Goal: Task Accomplishment & Management: Use online tool/utility

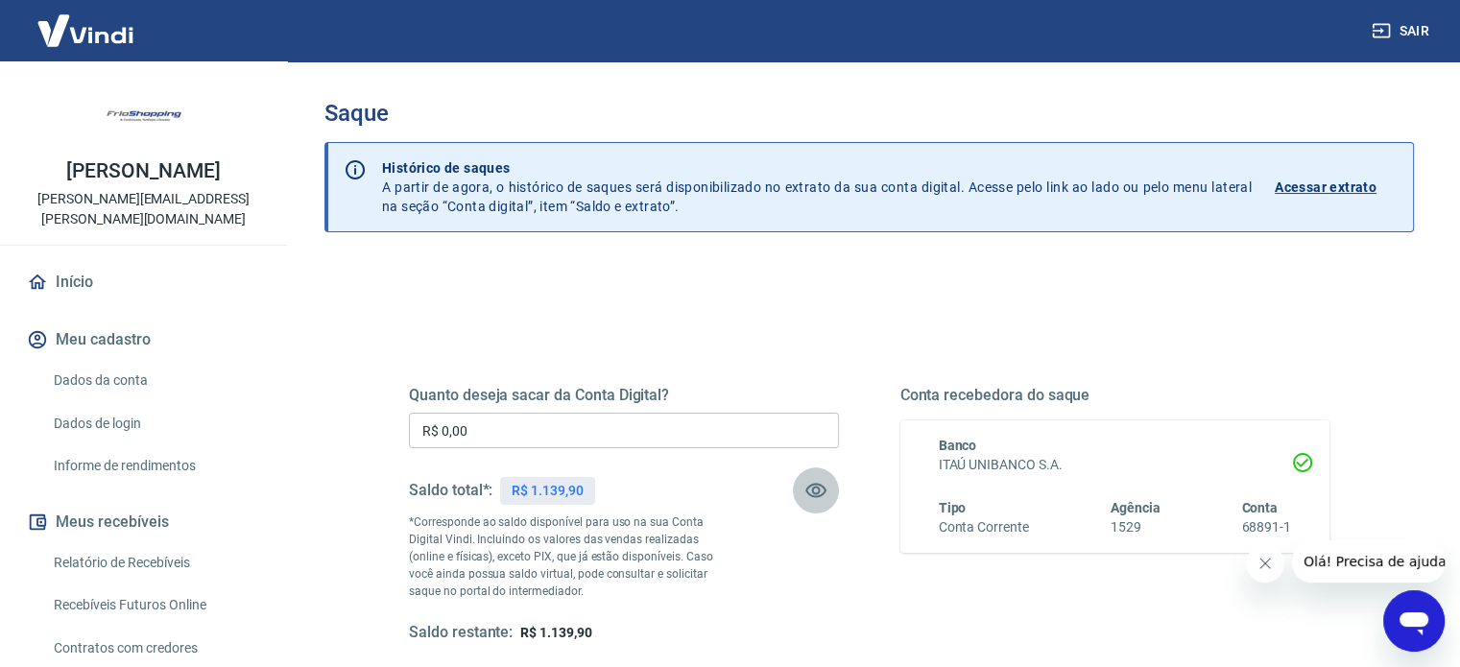
click at [815, 486] on icon "button" at bounding box center [816, 490] width 23 height 23
click at [815, 486] on icon "button" at bounding box center [816, 491] width 21 height 18
click at [510, 426] on input "R$ 0,00" at bounding box center [624, 431] width 430 height 36
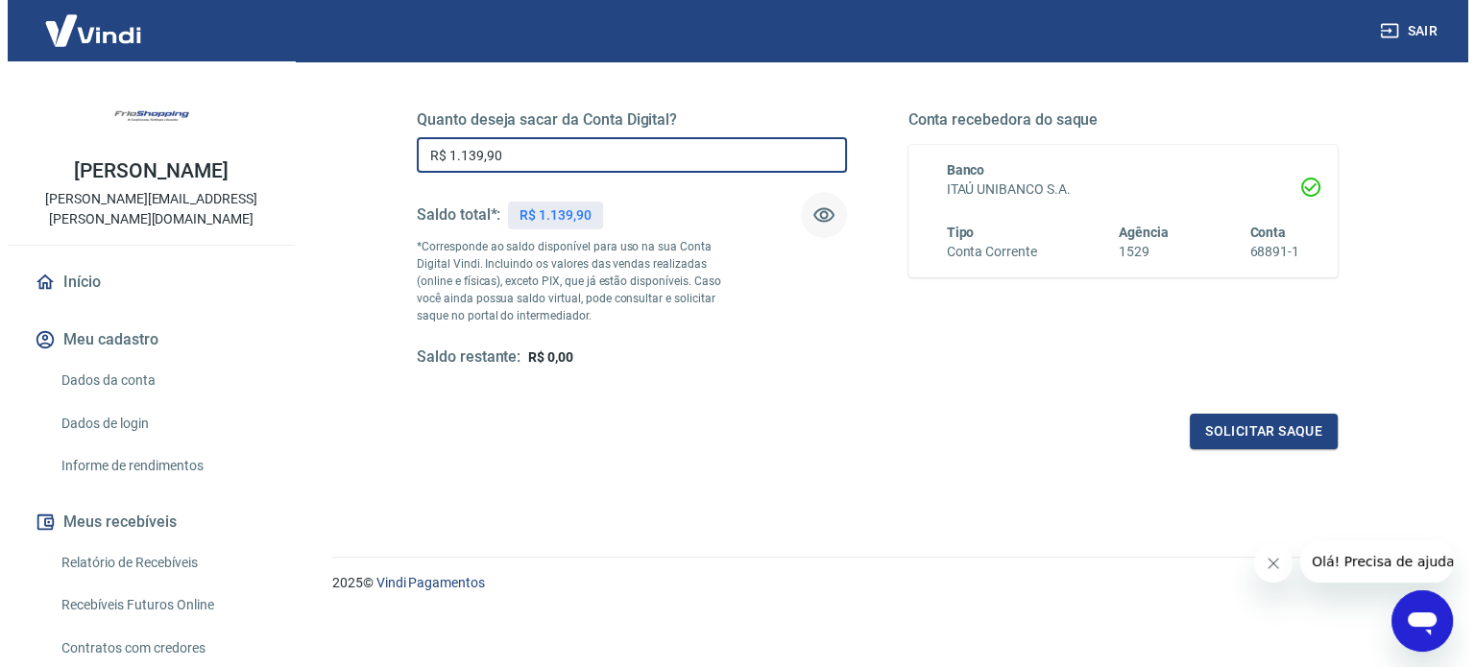
scroll to position [280, 0]
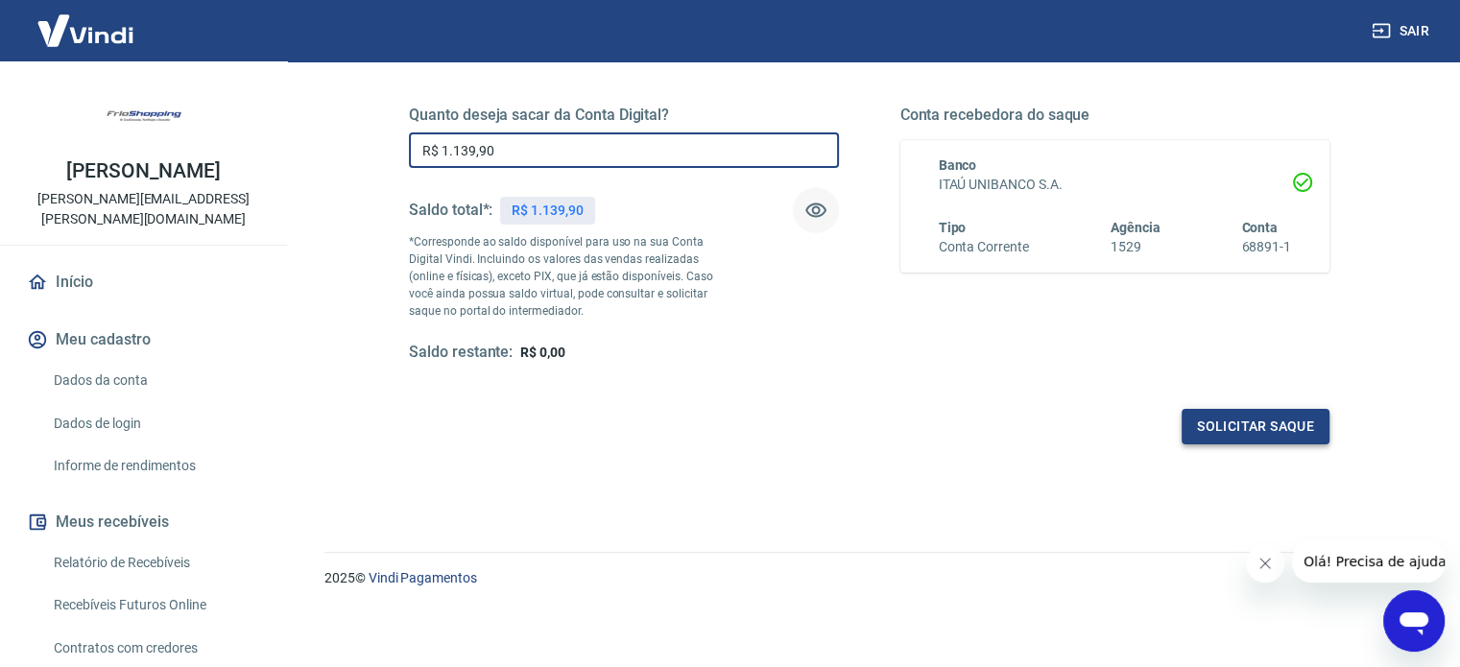
type input "R$ 1.139,90"
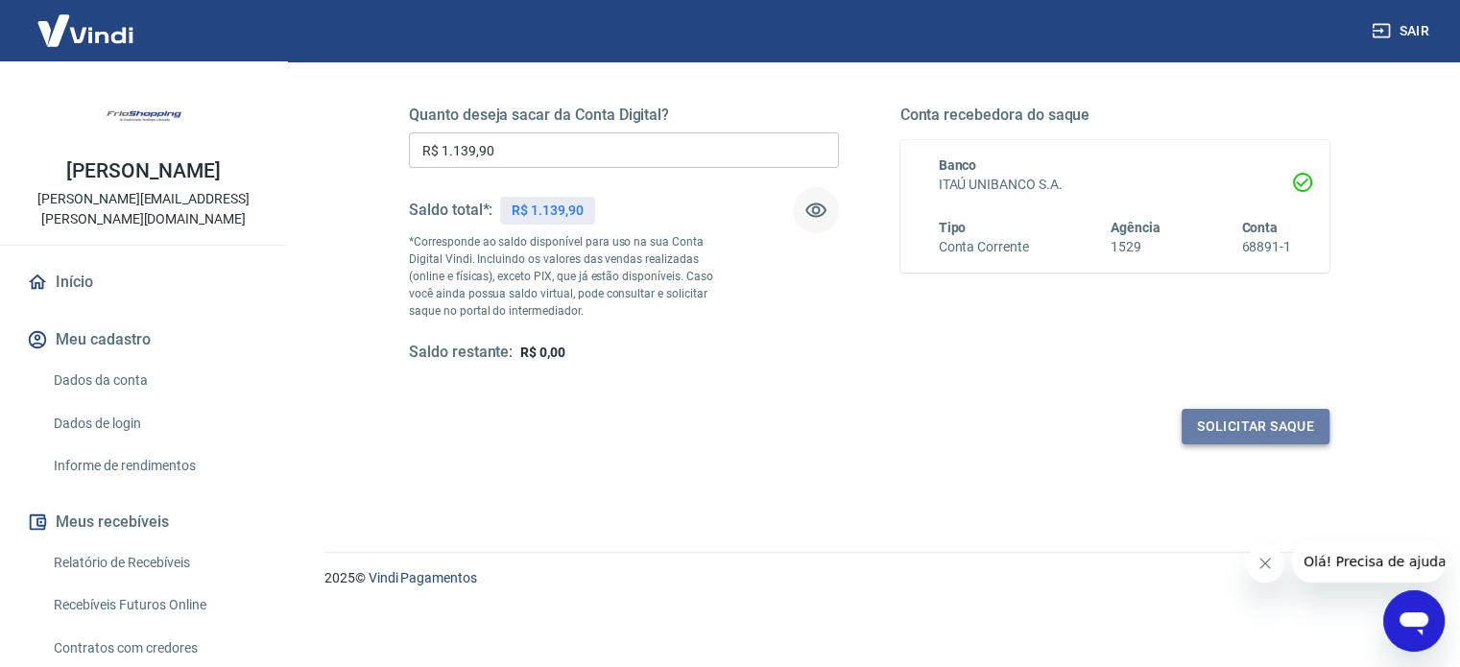
click at [1233, 426] on button "Solicitar saque" at bounding box center [1256, 427] width 148 height 36
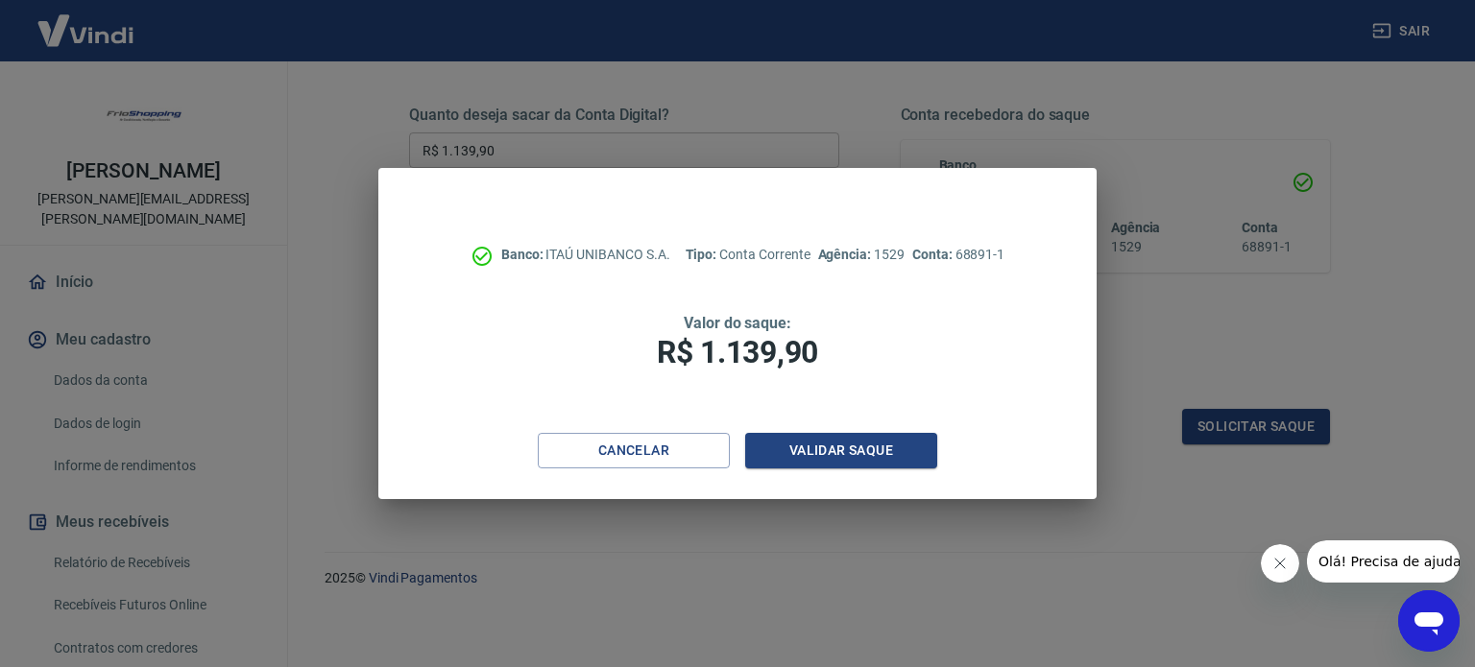
click at [887, 469] on div "Cancelar Validar saque" at bounding box center [737, 466] width 718 height 66
click at [846, 455] on button "Validar saque" at bounding box center [841, 451] width 192 height 36
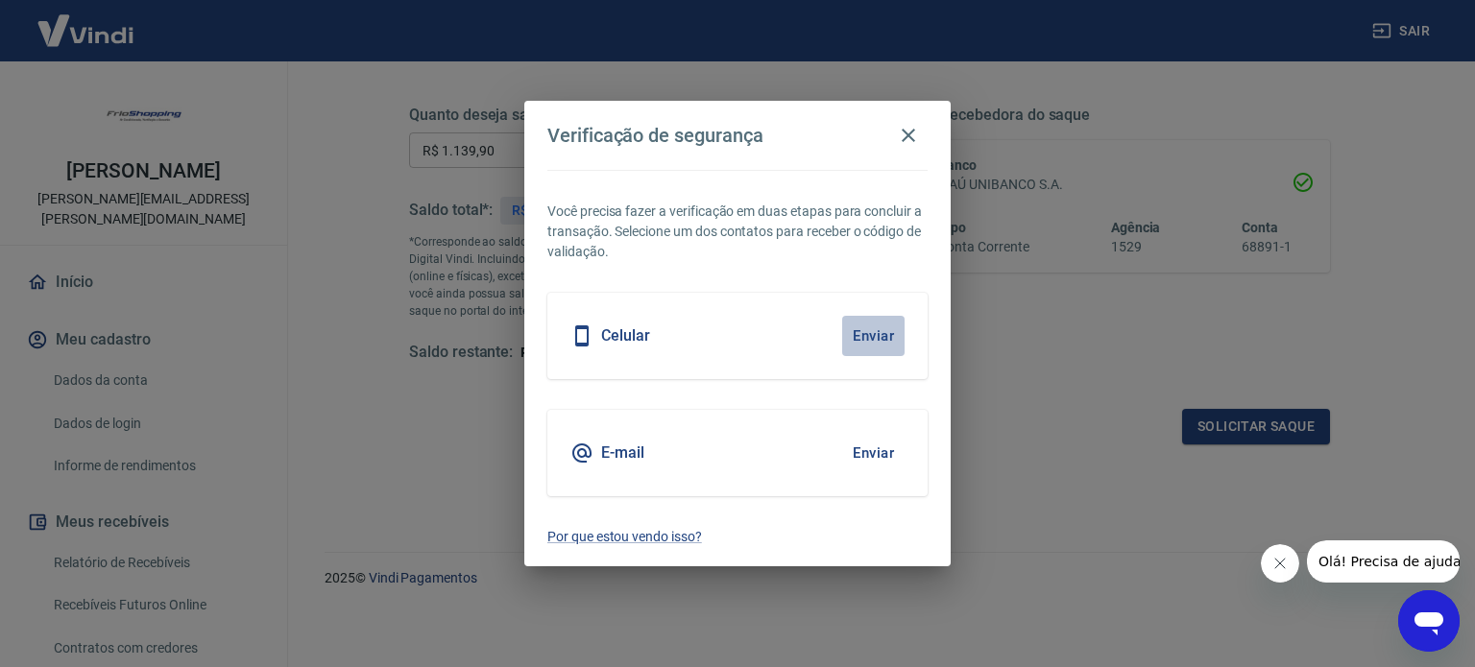
click at [872, 339] on button "Enviar" at bounding box center [873, 336] width 62 height 40
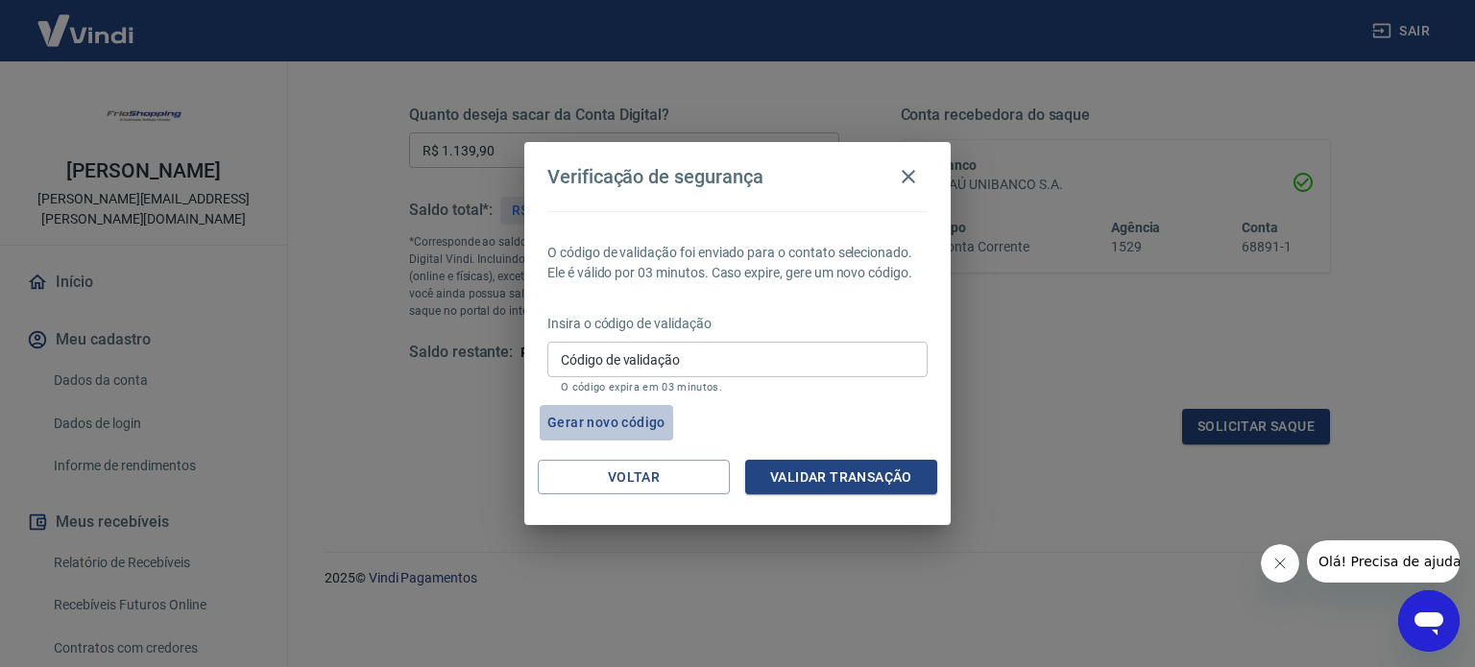
click at [590, 421] on button "Gerar novo código" at bounding box center [606, 423] width 133 height 36
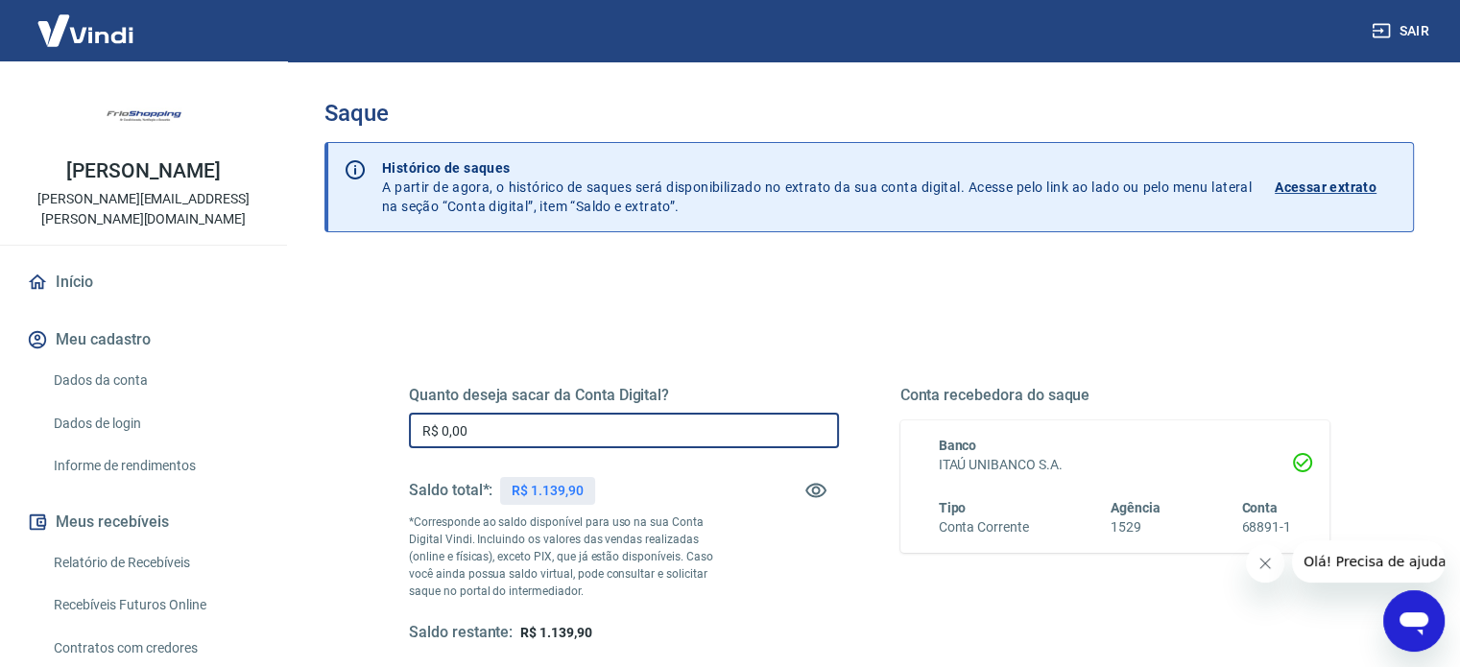
click at [619, 441] on input "R$ 0,00" at bounding box center [624, 431] width 430 height 36
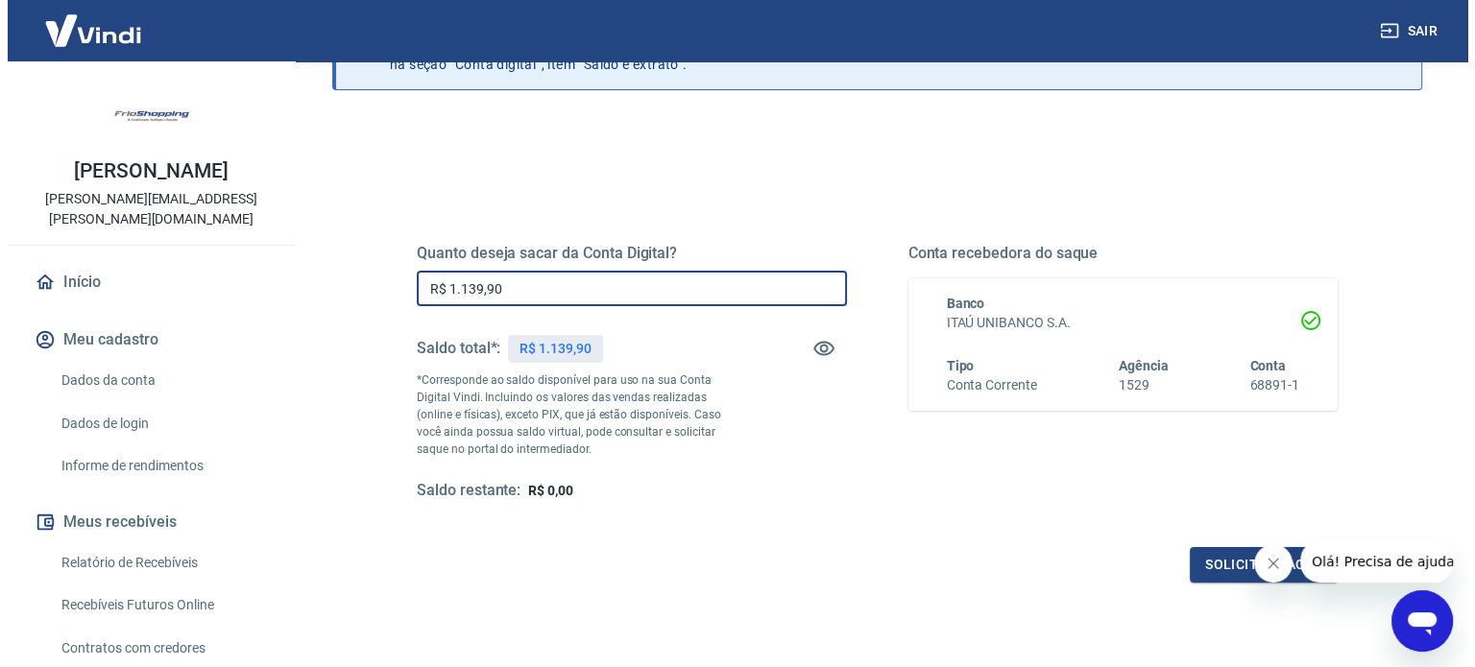
scroll to position [192, 0]
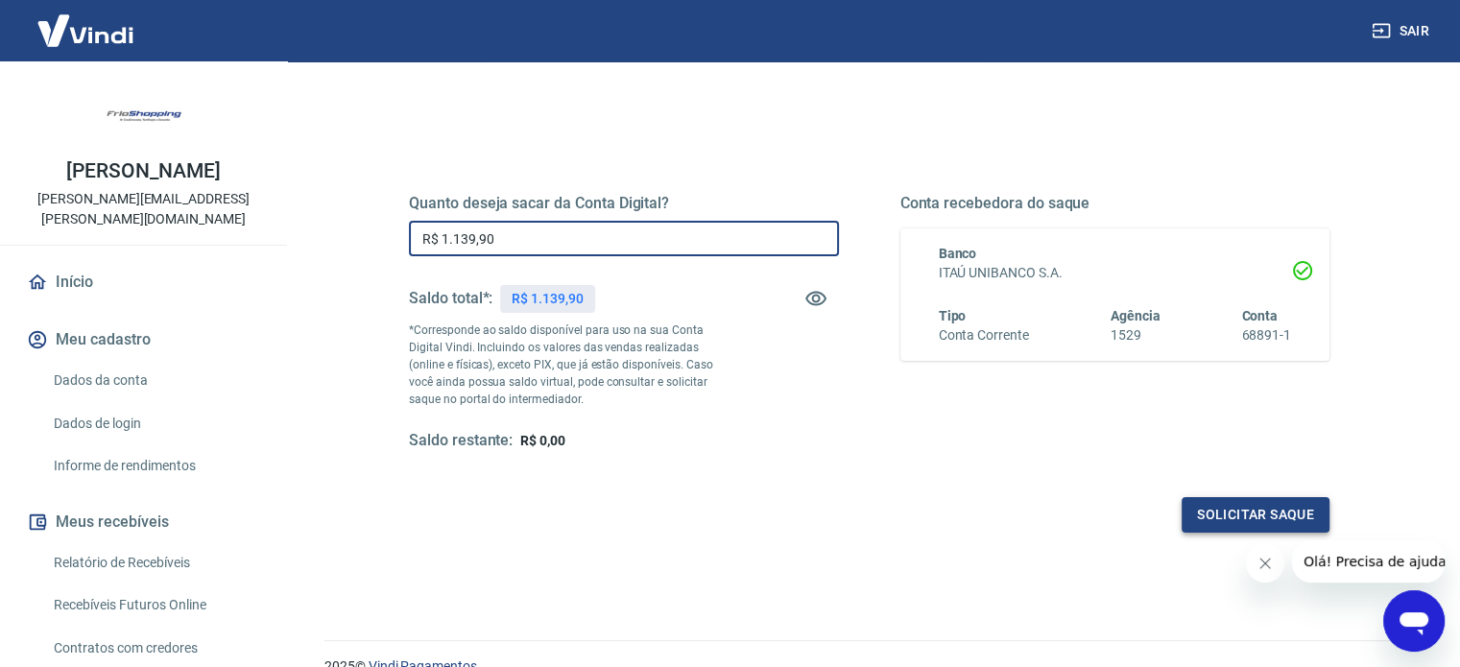
type input "R$ 1.139,90"
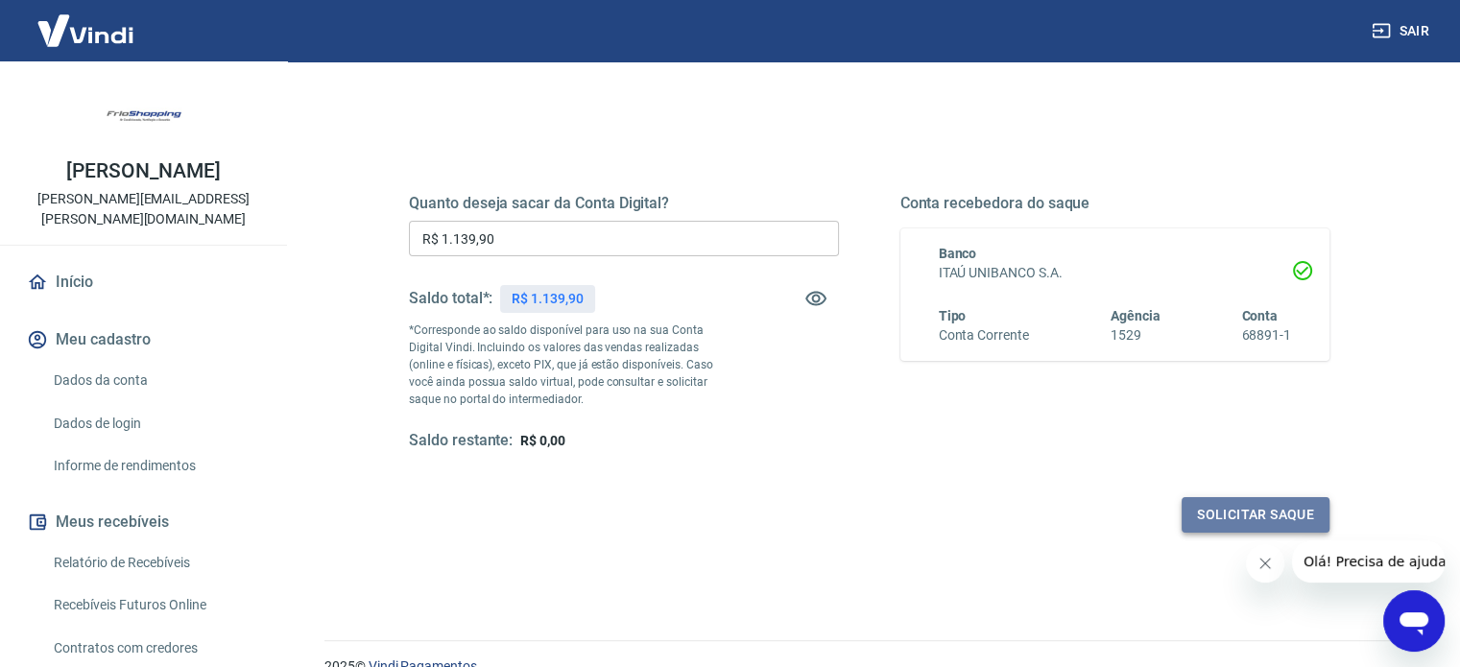
click at [1241, 510] on button "Solicitar saque" at bounding box center [1256, 515] width 148 height 36
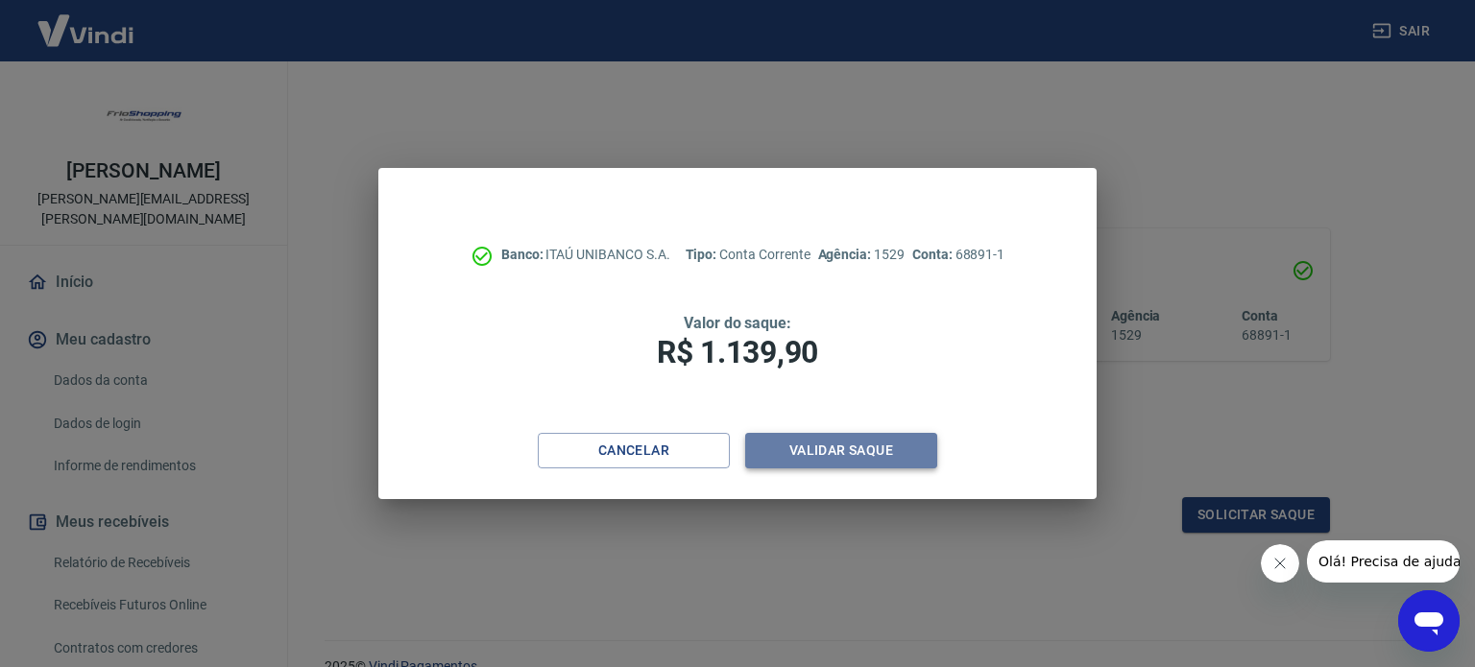
click at [857, 454] on button "Validar saque" at bounding box center [841, 451] width 192 height 36
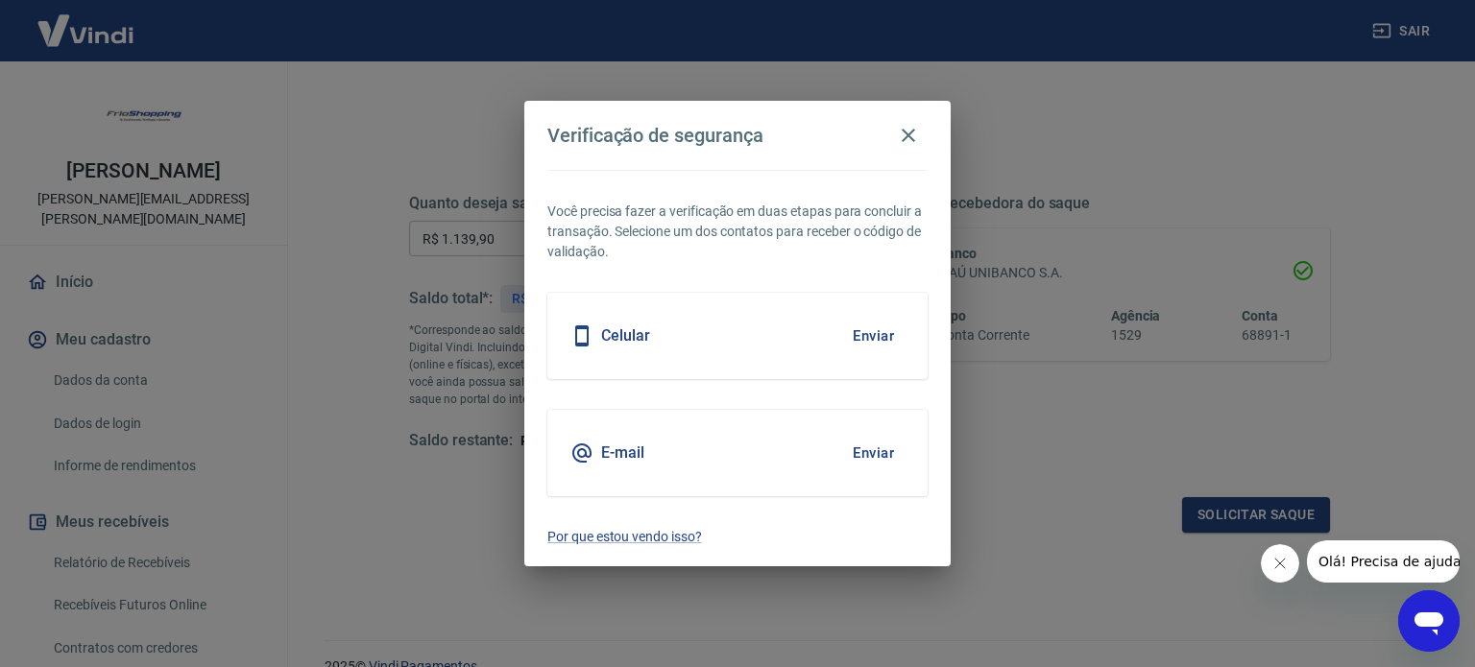
click at [872, 327] on button "Enviar" at bounding box center [873, 336] width 62 height 40
